Goal: Task Accomplishment & Management: Complete application form

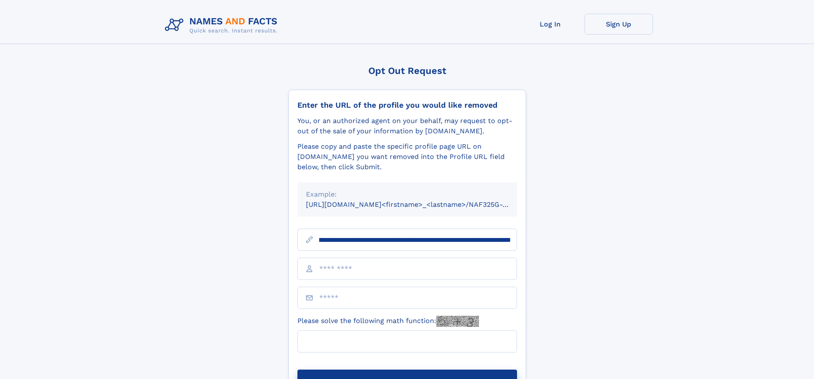
scroll to position [0, 90]
type input "**********"
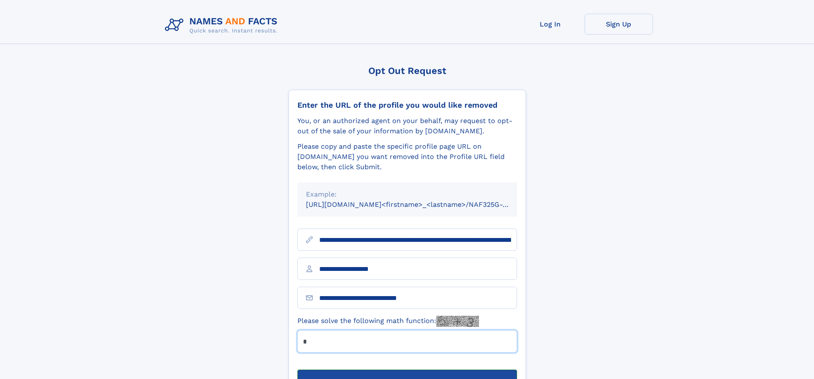
type input "*"
click at [407, 369] on button "Submit Opt Out Request" at bounding box center [407, 382] width 220 height 27
